Goal: Task Accomplishment & Management: Manage account settings

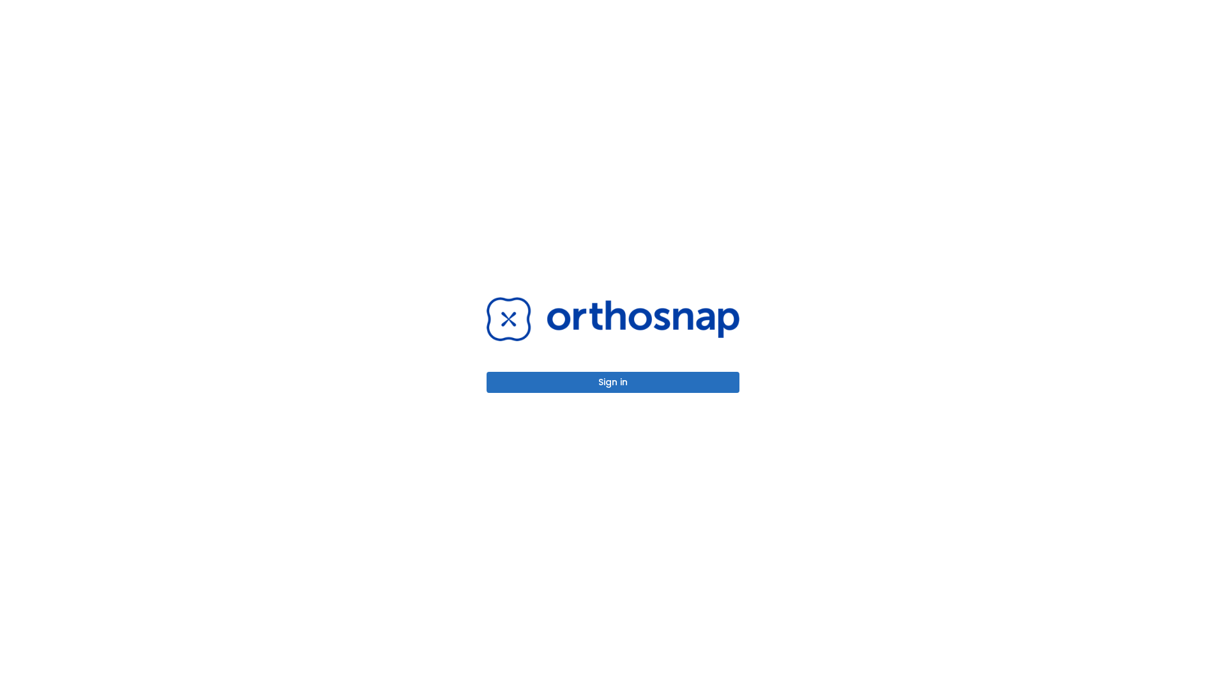
click at [613, 382] on button "Sign in" at bounding box center [613, 382] width 253 height 21
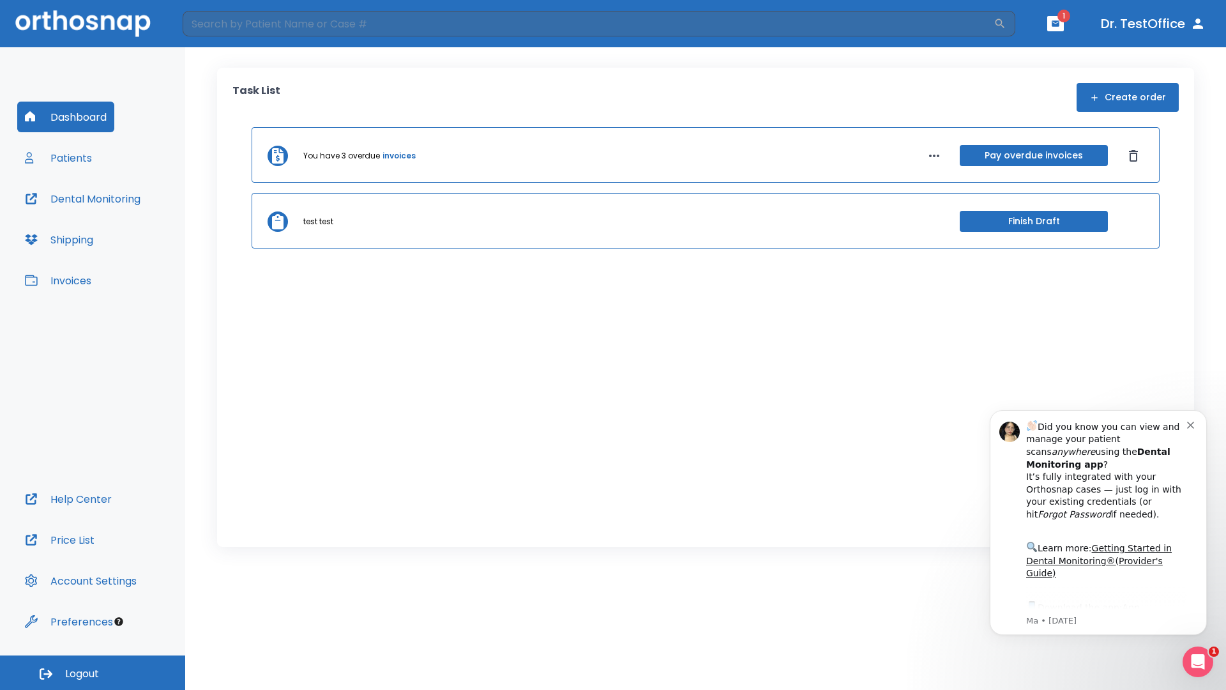
click at [93, 673] on span "Logout" at bounding box center [82, 674] width 34 height 14
